Goal: Task Accomplishment & Management: Use online tool/utility

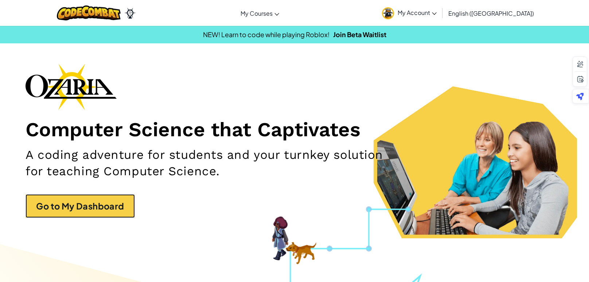
click at [117, 207] on link "Go to My Dashboard" at bounding box center [80, 206] width 109 height 24
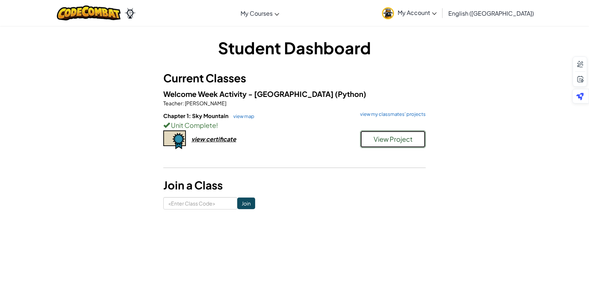
click at [376, 135] on span "View Project" at bounding box center [393, 139] width 39 height 8
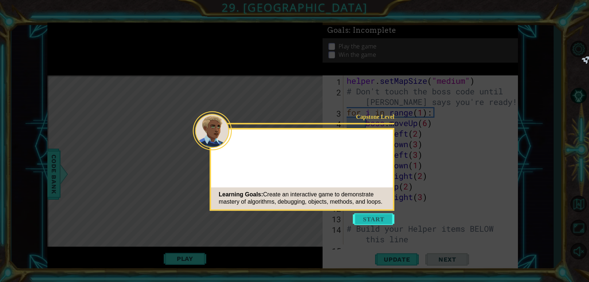
click at [361, 214] on button "Start" at bounding box center [374, 219] width 42 height 12
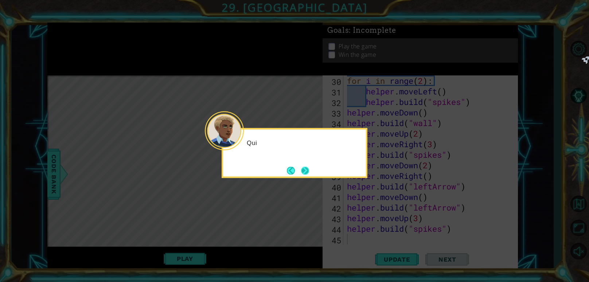
scroll to position [327, 0]
click at [306, 172] on button "Next" at bounding box center [305, 170] width 8 height 8
click at [306, 172] on button "Next" at bounding box center [304, 170] width 9 height 9
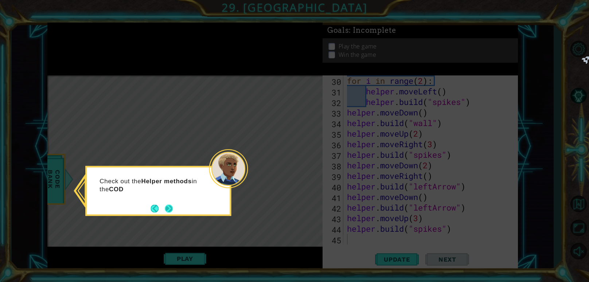
click at [168, 208] on button "Next" at bounding box center [169, 208] width 11 height 11
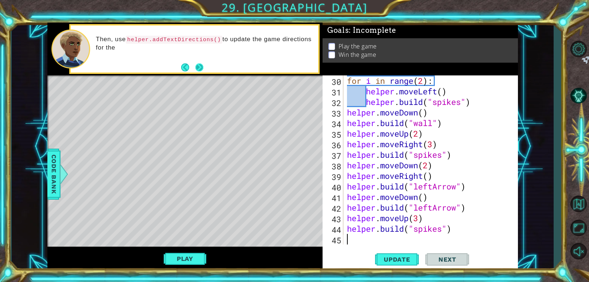
click at [197, 67] on button "Next" at bounding box center [199, 67] width 13 height 13
click at [197, 67] on button "Next" at bounding box center [199, 67] width 11 height 11
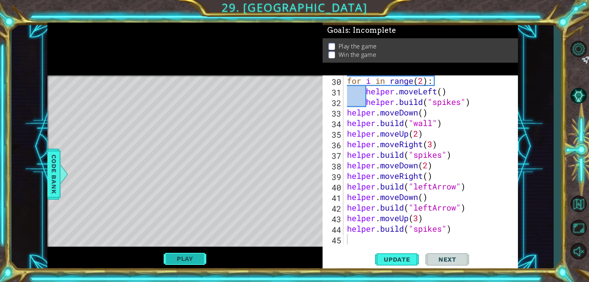
click at [171, 261] on button "Play" at bounding box center [185, 259] width 43 height 14
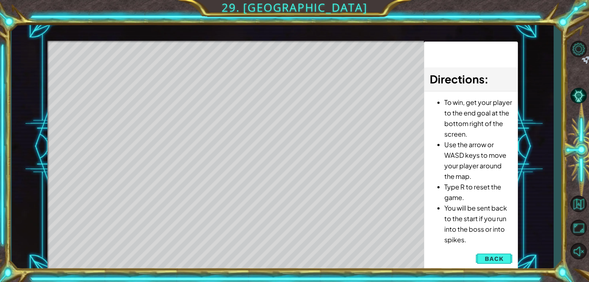
click at [471, 258] on div "Directions : To win, get your player to the end goal at the bottom right of the…" at bounding box center [471, 157] width 94 height 230
click at [477, 258] on button "Back" at bounding box center [494, 259] width 37 height 15
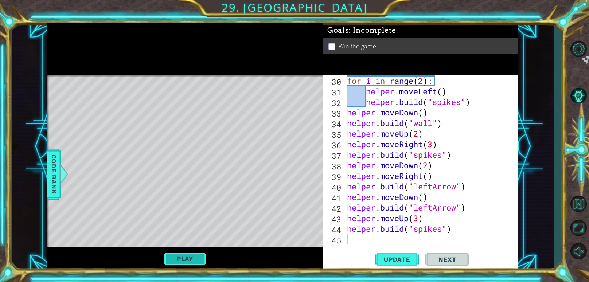
click at [178, 255] on button "Play" at bounding box center [185, 259] width 43 height 14
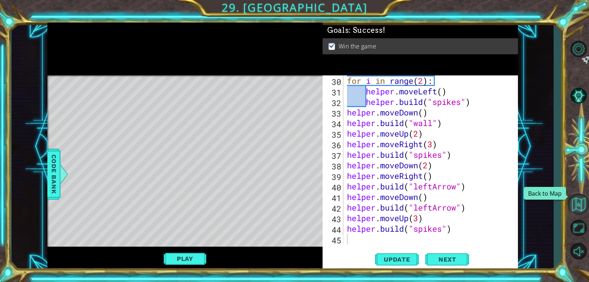
click at [572, 206] on button "Back to Map" at bounding box center [578, 204] width 21 height 21
